Goal: Information Seeking & Learning: Find specific fact

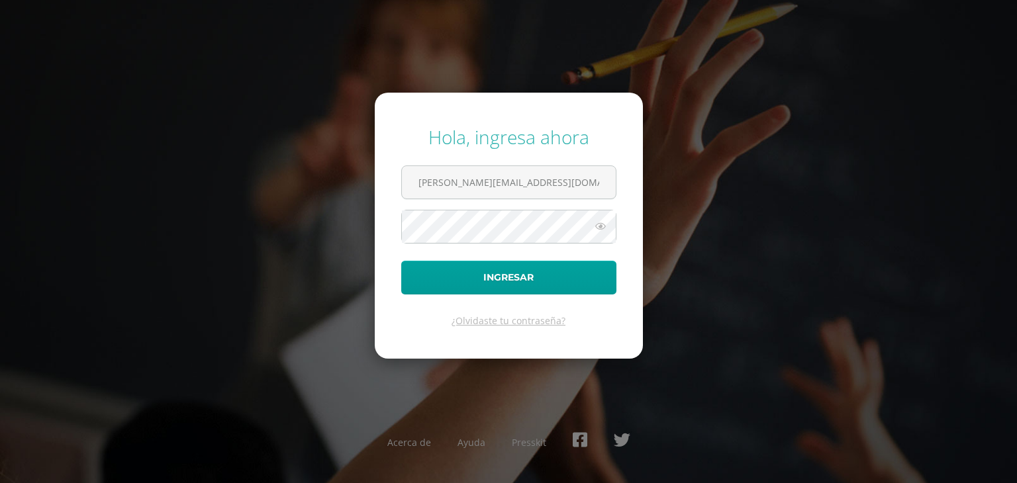
click at [401, 261] on button "Ingresar" at bounding box center [508, 278] width 215 height 34
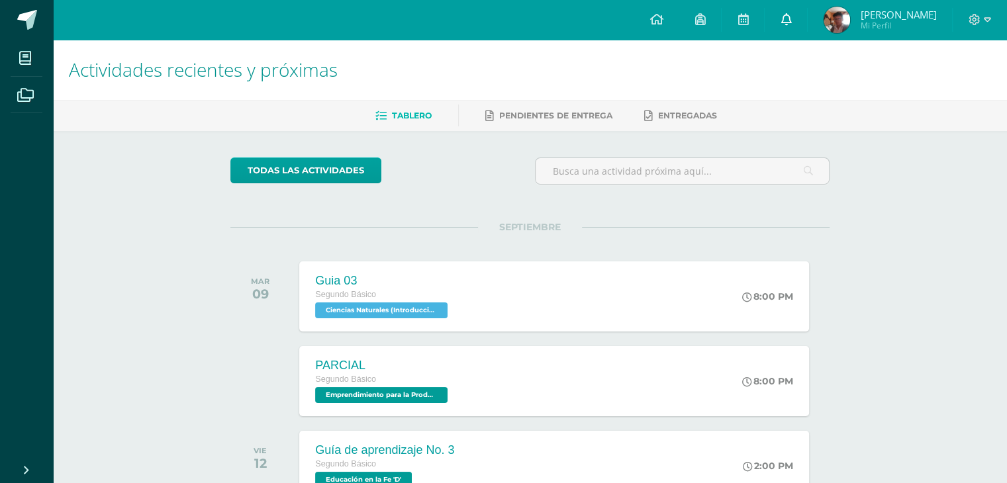
click at [807, 19] on link at bounding box center [786, 20] width 42 height 40
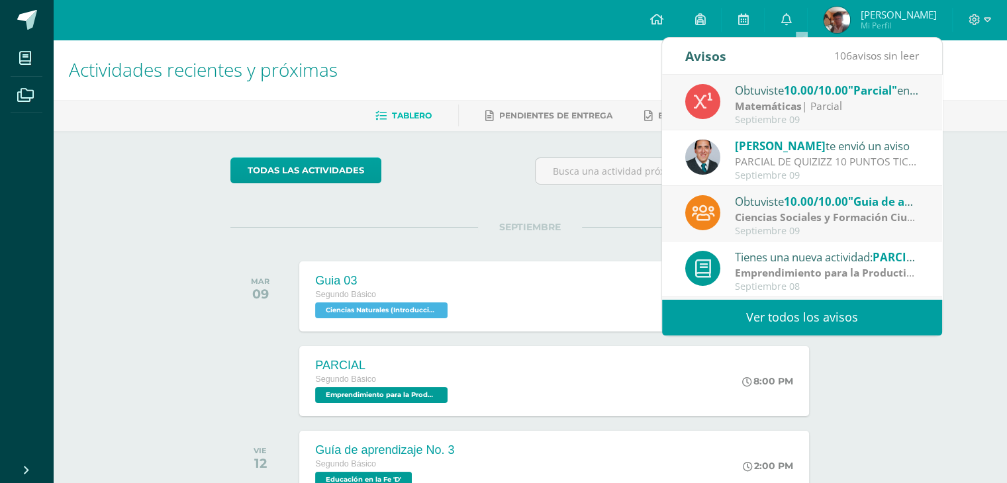
click at [795, 142] on span "[PERSON_NAME]" at bounding box center [780, 145] width 91 height 15
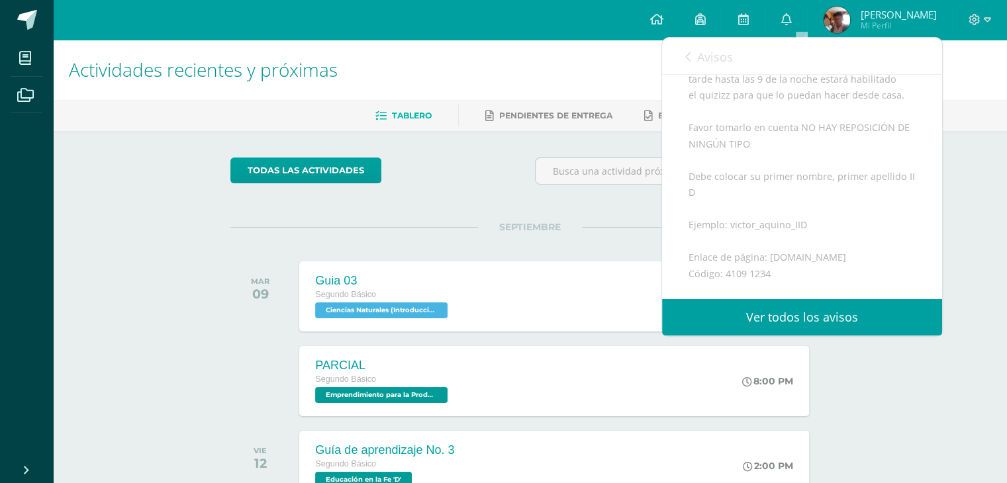
scroll to position [260, 0]
drag, startPoint x: 836, startPoint y: 273, endPoint x: 768, endPoint y: 273, distance: 67.5
click at [768, 273] on div "Buenas tardes Estimados todos GRUPO PROFESOR [PERSON_NAME] Reciban un cordial s…" at bounding box center [802, 224] width 227 height 535
copy div "[DOMAIN_NAME]"
click at [783, 285] on div "Buenas tardes Estimados todos GRUPO PROFESOR [PERSON_NAME] Reciban un cordial s…" at bounding box center [802, 224] width 227 height 535
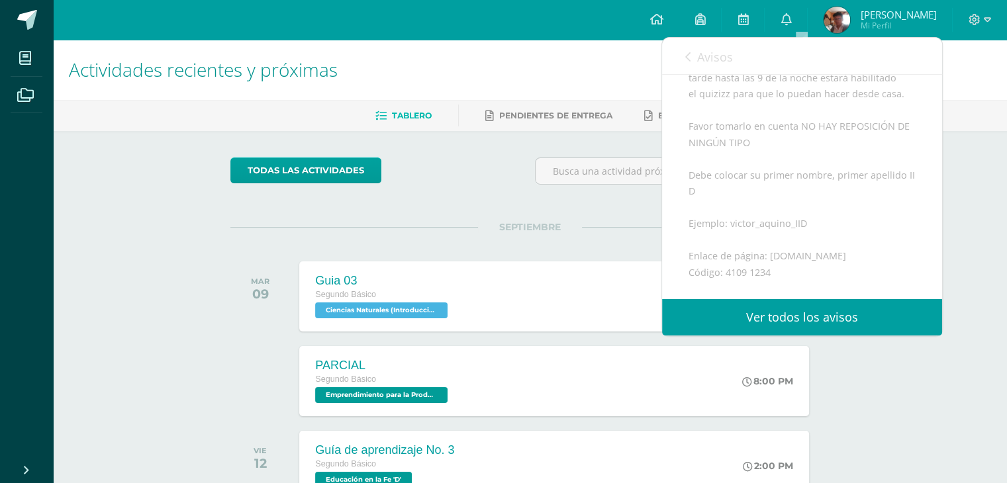
click at [773, 286] on div "Buenas tardes Estimados todos GRUPO PROFESOR [PERSON_NAME] Reciban un cordial s…" at bounding box center [802, 224] width 227 height 535
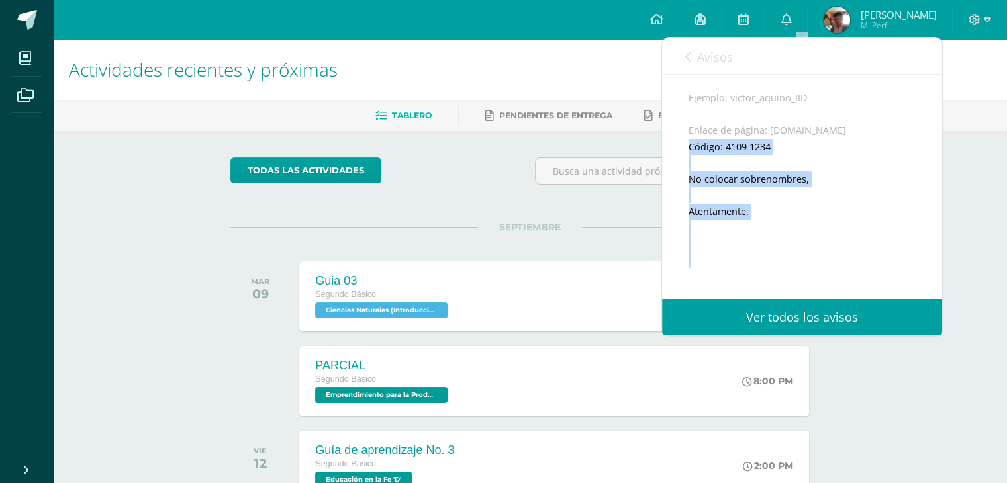
scroll to position [393, 0]
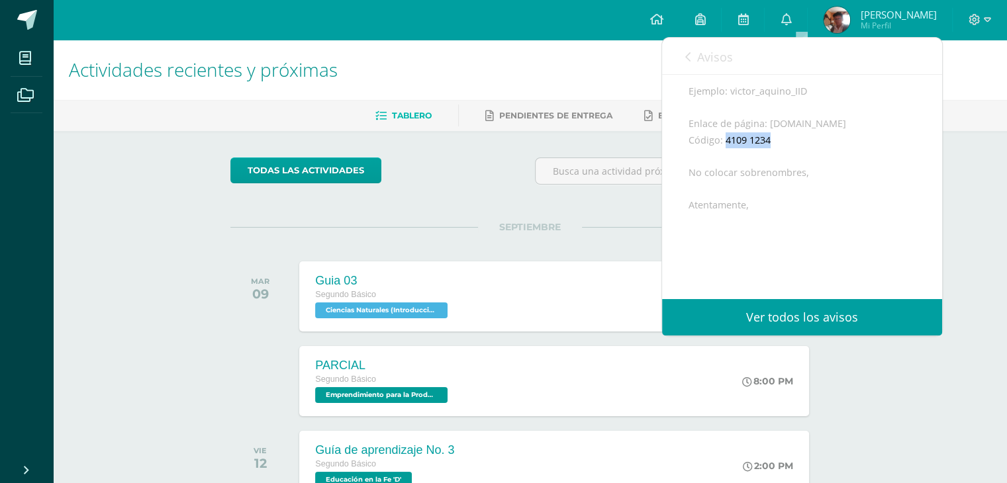
drag, startPoint x: 768, startPoint y: 287, endPoint x: 725, endPoint y: 160, distance: 133.6
click at [725, 160] on div "Buenas tardes Estimados todos GRUPO PROFESOR [PERSON_NAME] Reciban un cordial s…" at bounding box center [802, 92] width 227 height 535
copy div "4109 1234"
